Goal: Information Seeking & Learning: Learn about a topic

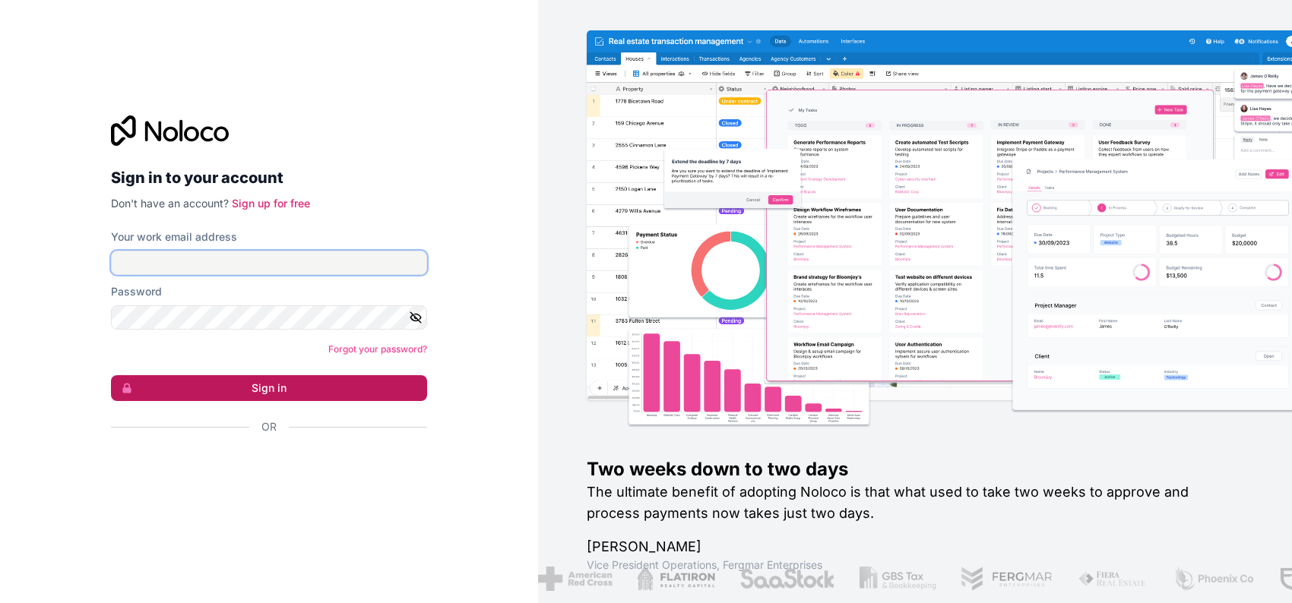
type input "binggoal.co.th@binggoal.net"
click at [296, 381] on button "Sign in" at bounding box center [269, 388] width 316 height 26
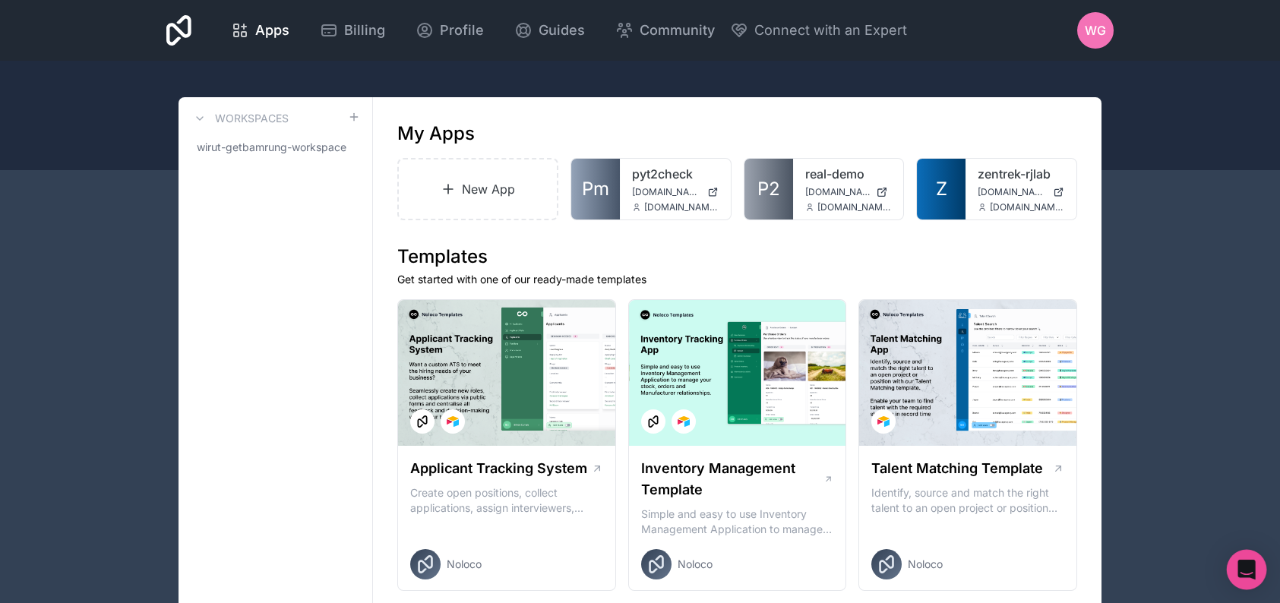
click at [1256, 565] on div "Open Intercom Messenger" at bounding box center [1247, 570] width 40 height 40
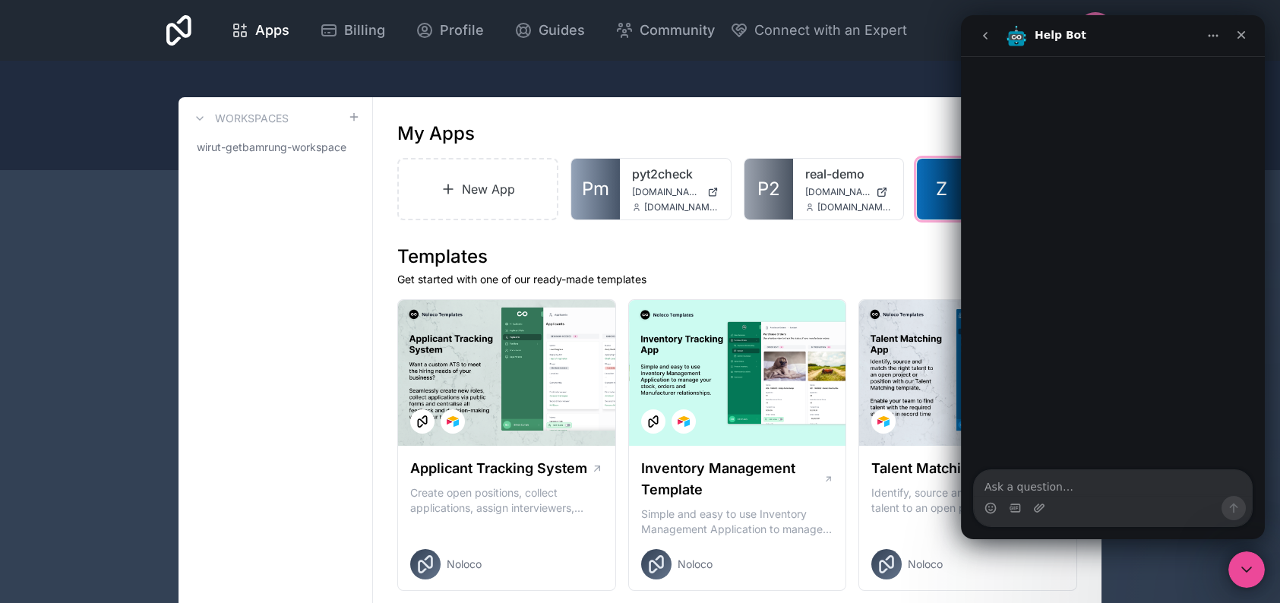
click at [944, 198] on span "Z" at bounding box center [941, 189] width 11 height 24
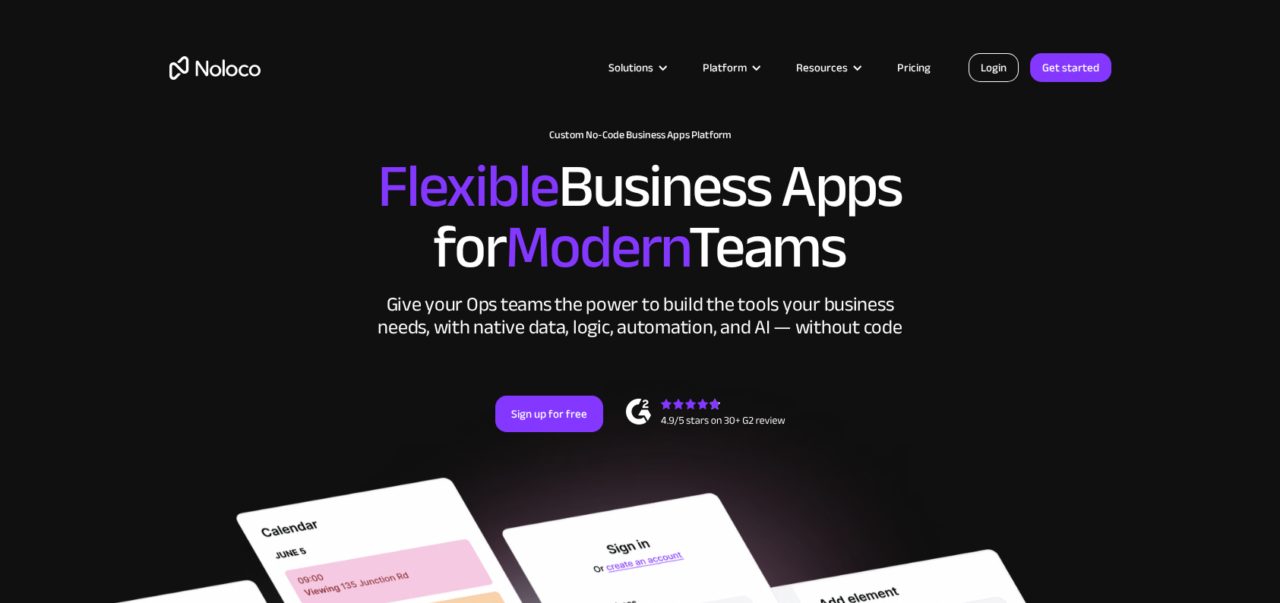
click at [1003, 74] on link "Login" at bounding box center [994, 67] width 50 height 29
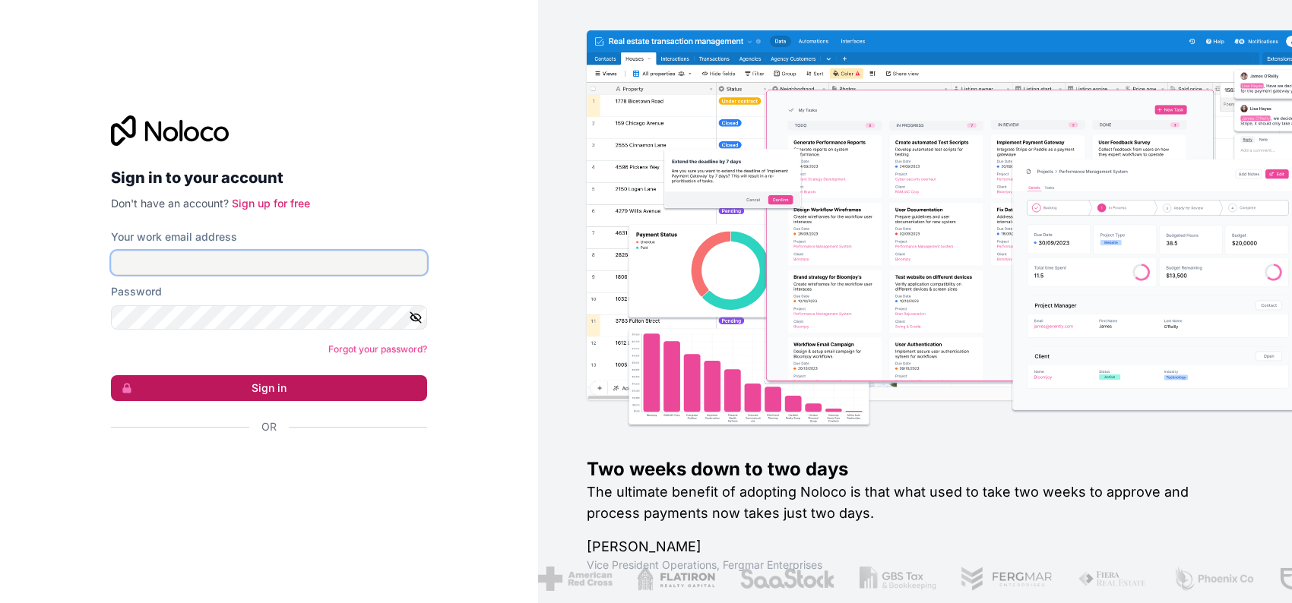
type input "binggoal.co.th@binggoal.net"
click at [325, 396] on button "Sign in" at bounding box center [269, 388] width 316 height 26
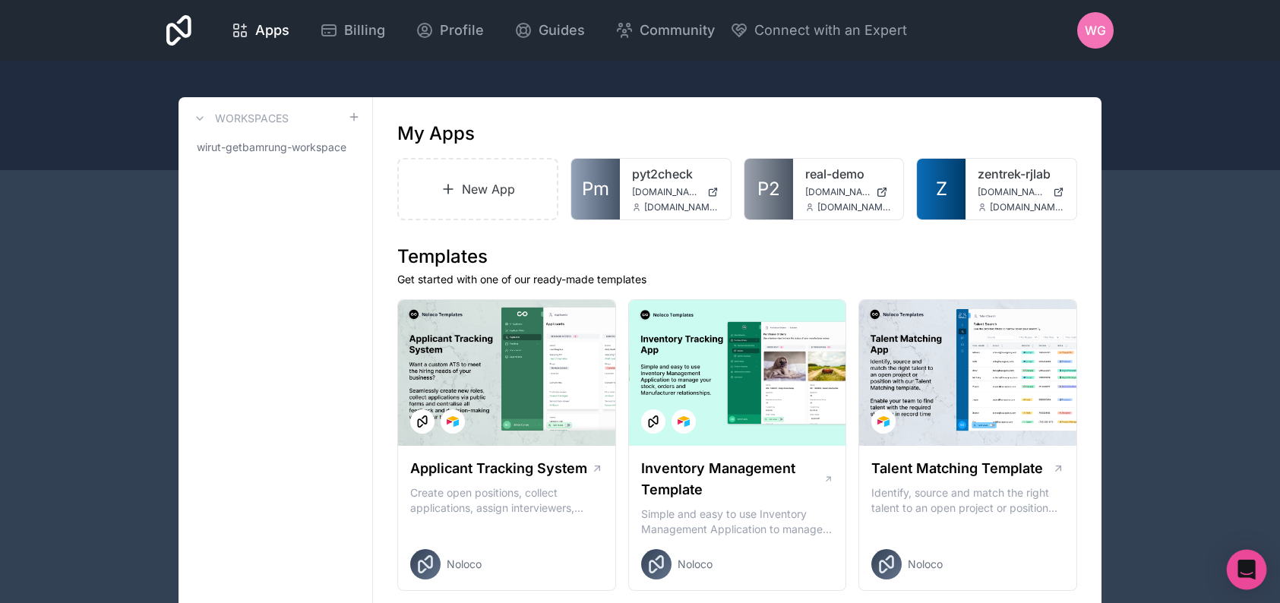
click at [1238, 569] on icon "Open Intercom Messenger" at bounding box center [1247, 570] width 20 height 20
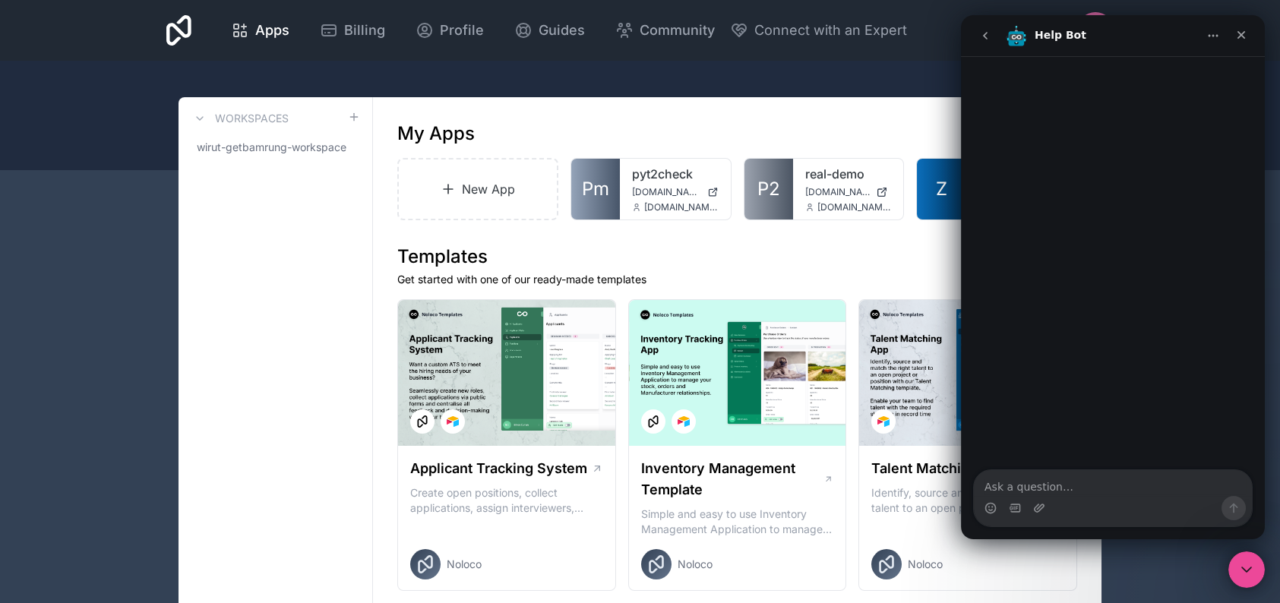
click at [1128, 486] on textarea "Ask a question…" at bounding box center [1113, 483] width 278 height 26
type textarea "Hi"
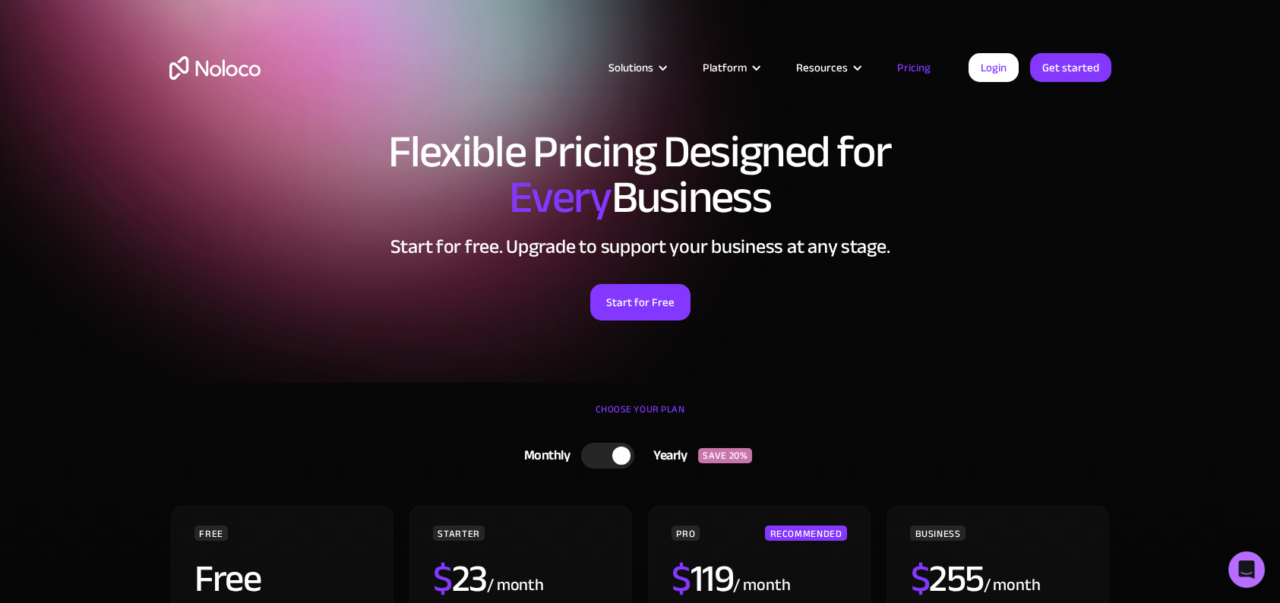
click at [914, 78] on div "Solutions Use Cases Business Types Project Management Keep track of customers, …" at bounding box center [640, 83] width 973 height 90
click at [914, 66] on link "Pricing" at bounding box center [913, 68] width 71 height 20
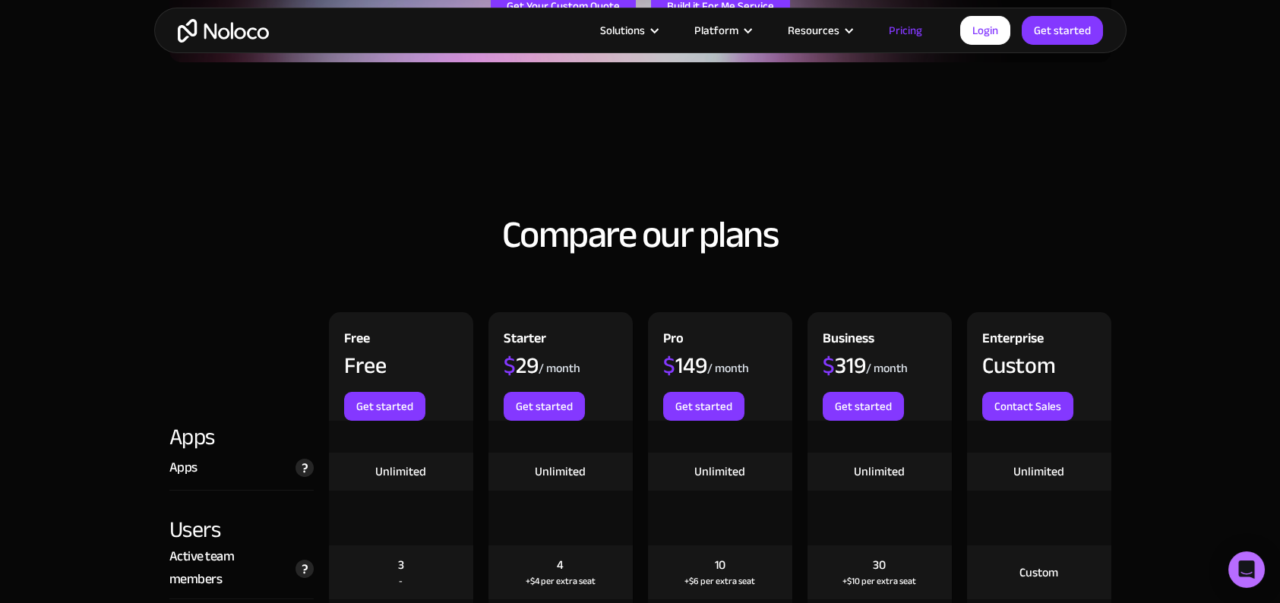
scroll to position [1925, 0]
